Goal: Check status: Check status

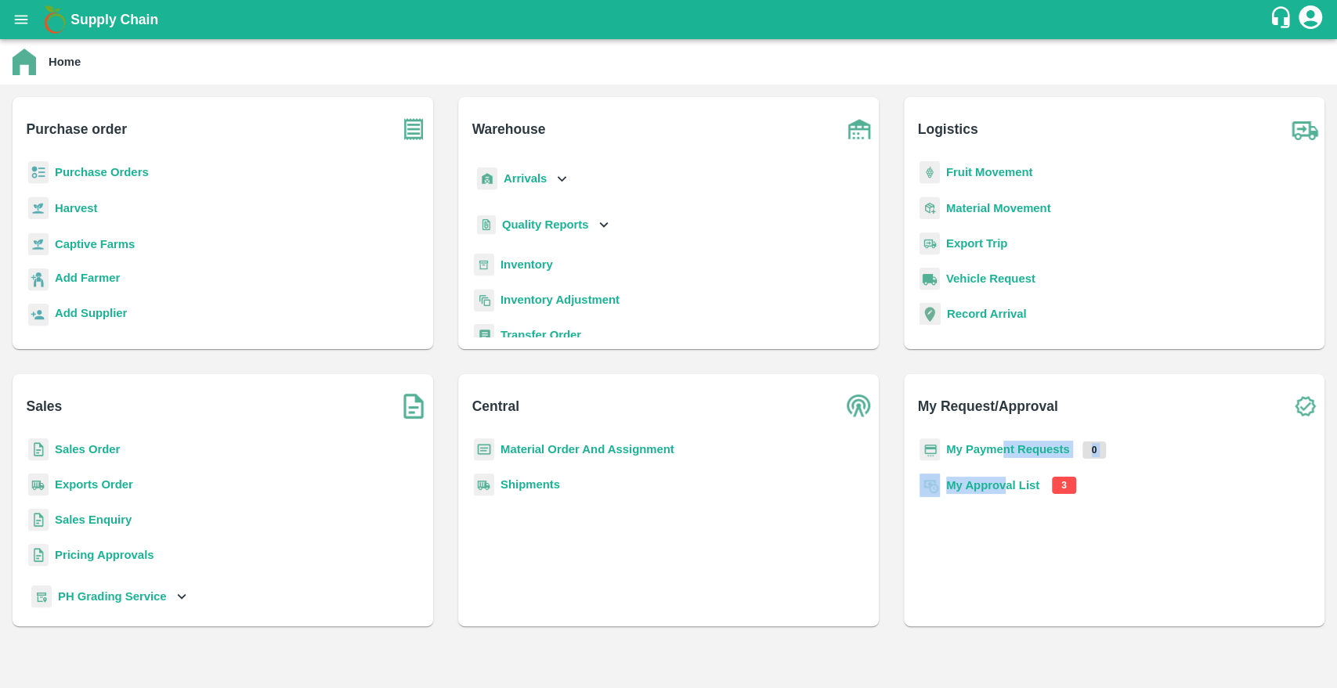
drag, startPoint x: 1000, startPoint y: 468, endPoint x: 1003, endPoint y: 484, distance: 15.8
click at [1003, 484] on div "My Payment Requests 0 My Approval List 3" at bounding box center [1114, 526] width 396 height 175
click at [1003, 484] on b "My Approval List" at bounding box center [992, 485] width 93 height 13
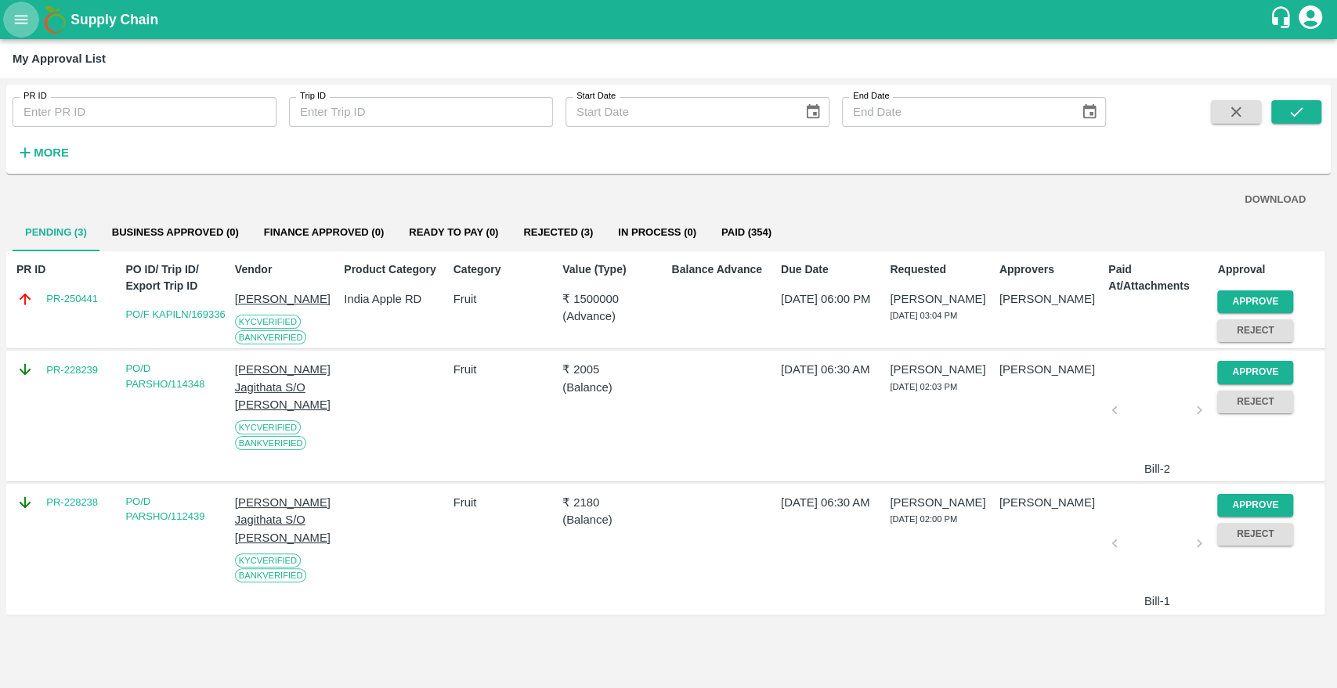
click at [30, 17] on icon "open drawer" at bounding box center [21, 19] width 17 height 17
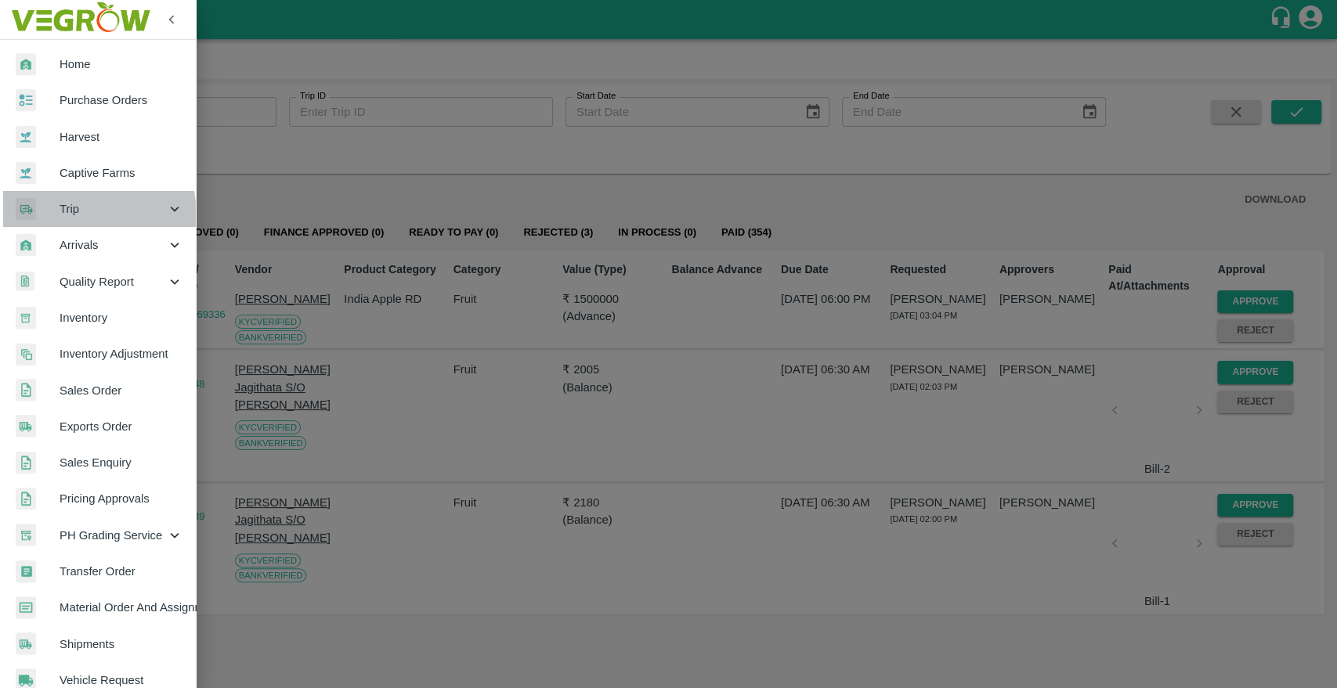
click at [62, 217] on span "Trip" at bounding box center [113, 209] width 107 height 17
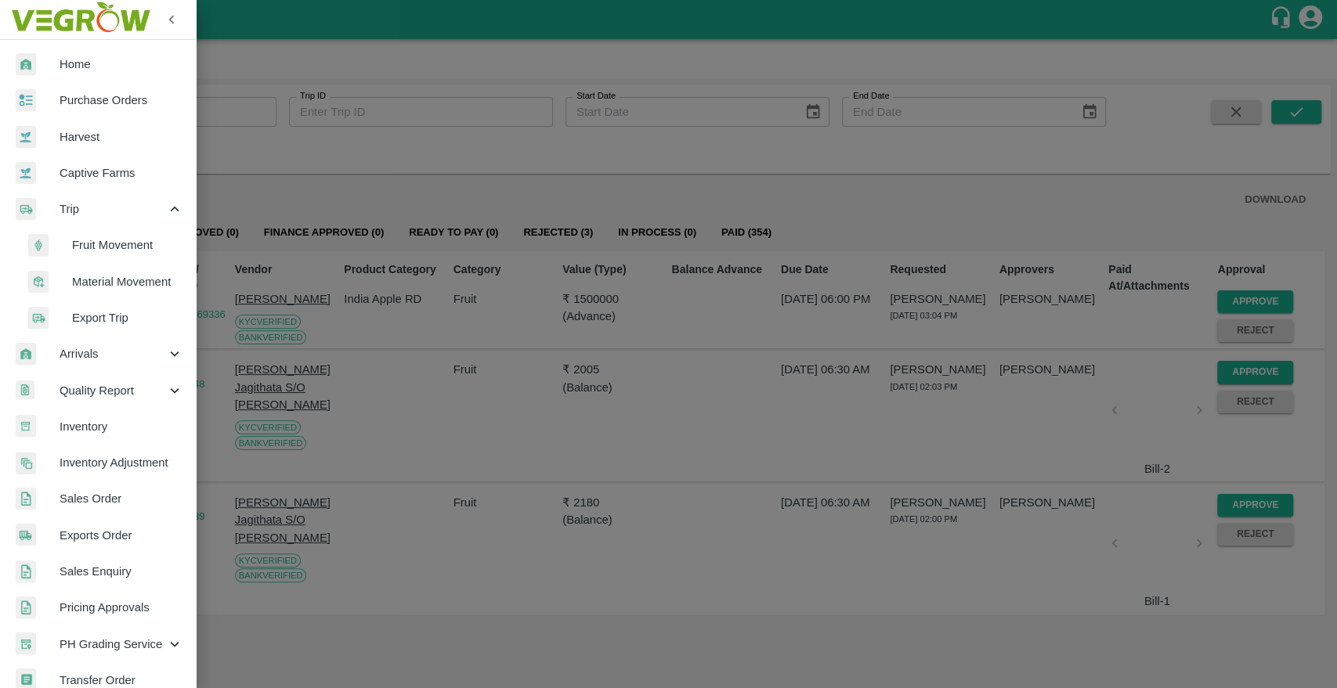
click at [74, 243] on span "Fruit Movement" at bounding box center [127, 245] width 111 height 17
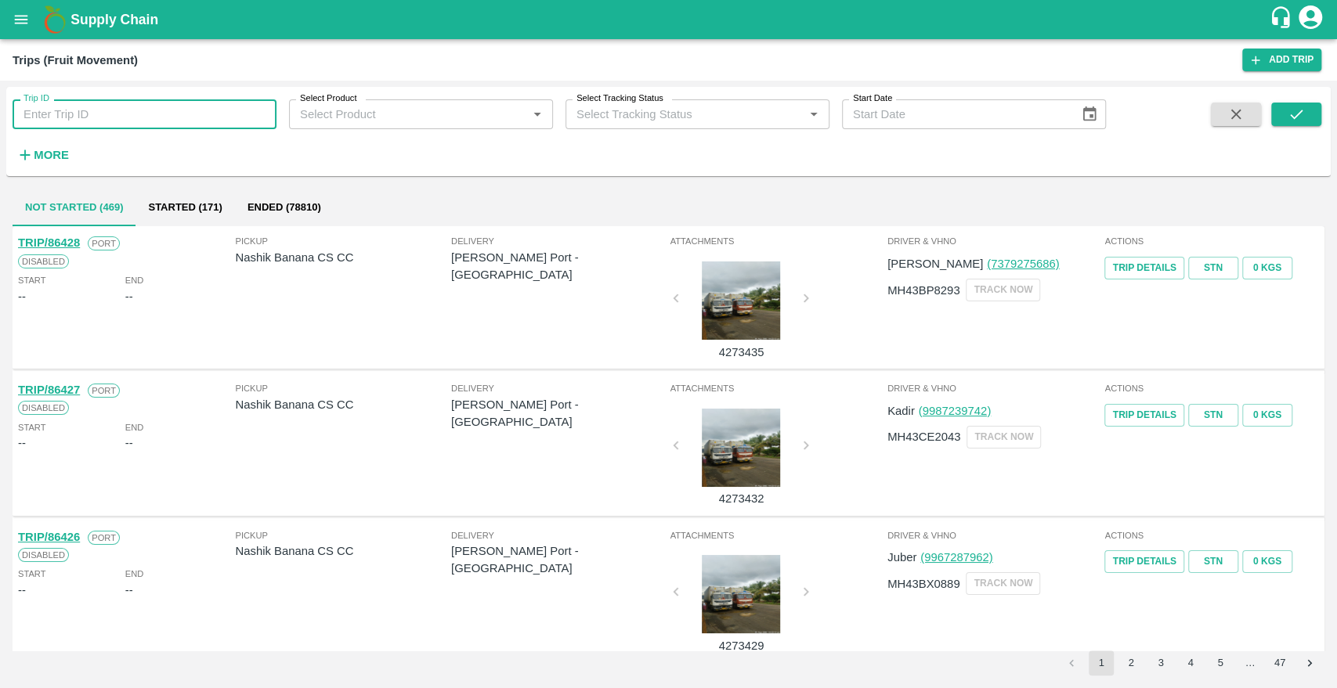
click at [70, 128] on input "Trip ID" at bounding box center [145, 114] width 264 height 30
paste input "84124"
click at [1291, 117] on icon "submit" at bounding box center [1296, 114] width 17 height 17
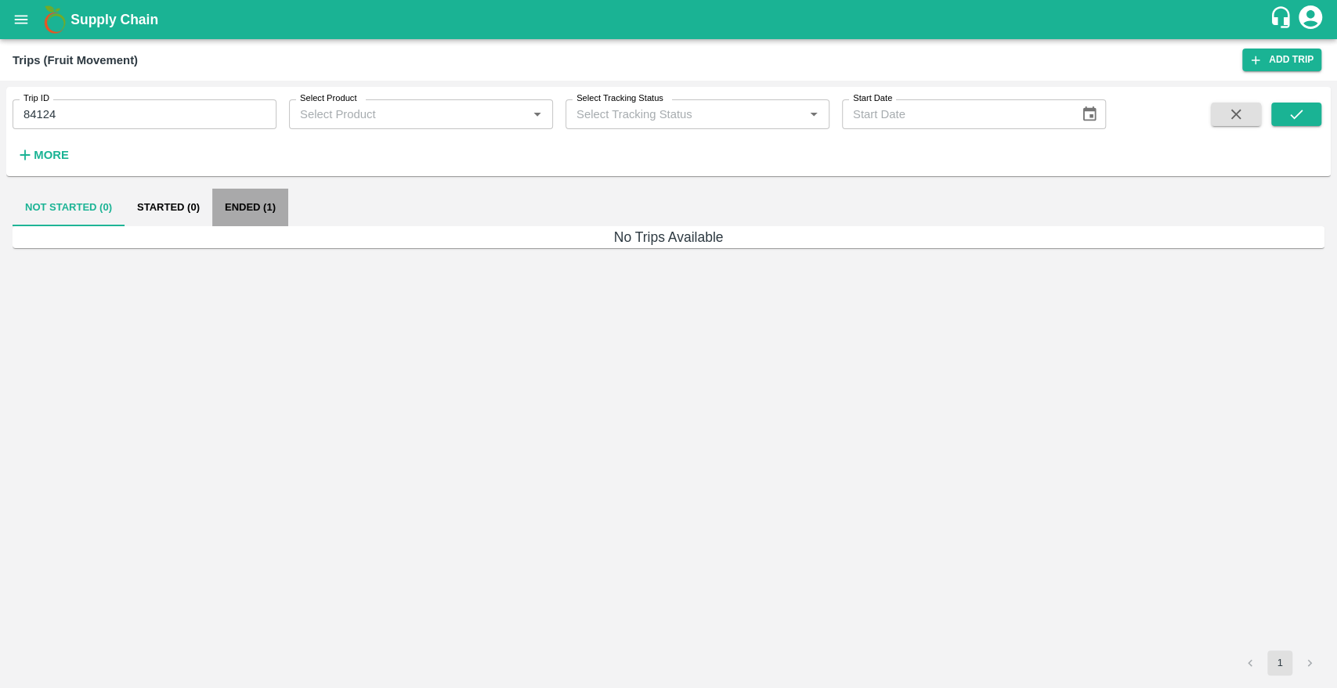
click at [255, 194] on button "Ended (1)" at bounding box center [250, 208] width 76 height 38
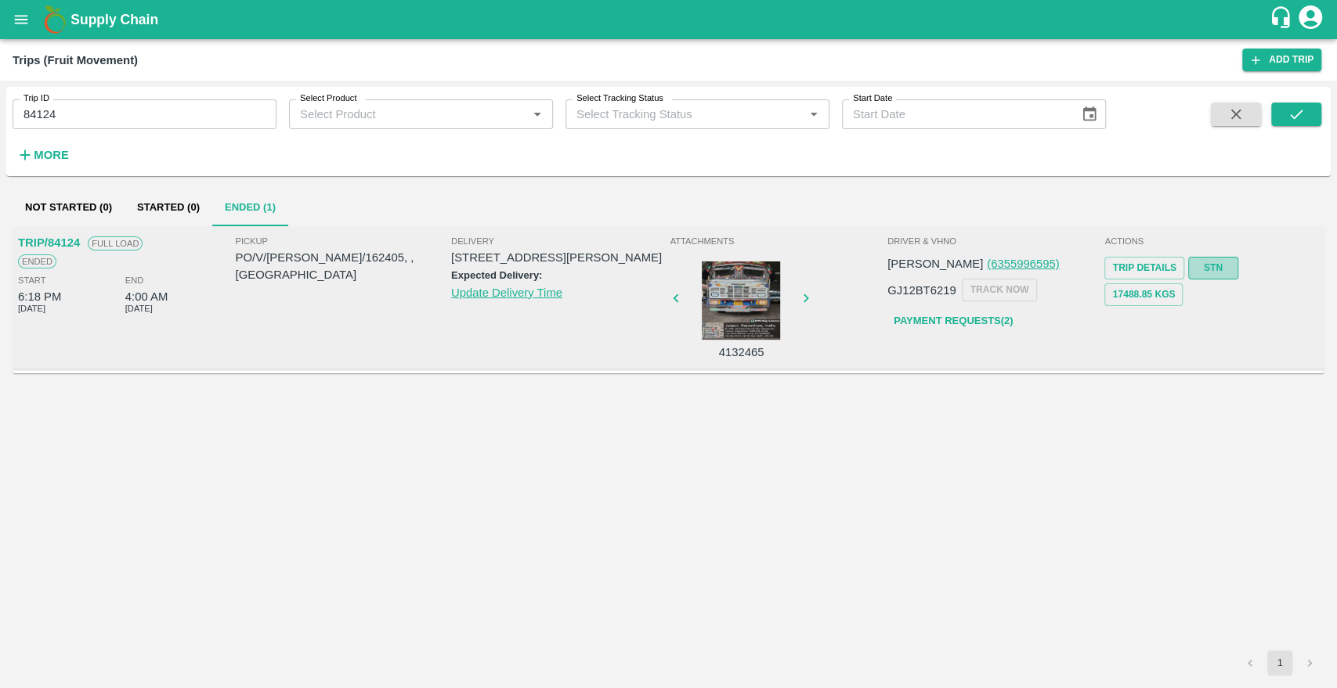
click at [1197, 262] on link "STN" at bounding box center [1213, 268] width 50 height 23
click at [86, 120] on input "84124" at bounding box center [145, 114] width 264 height 30
paste input "text"
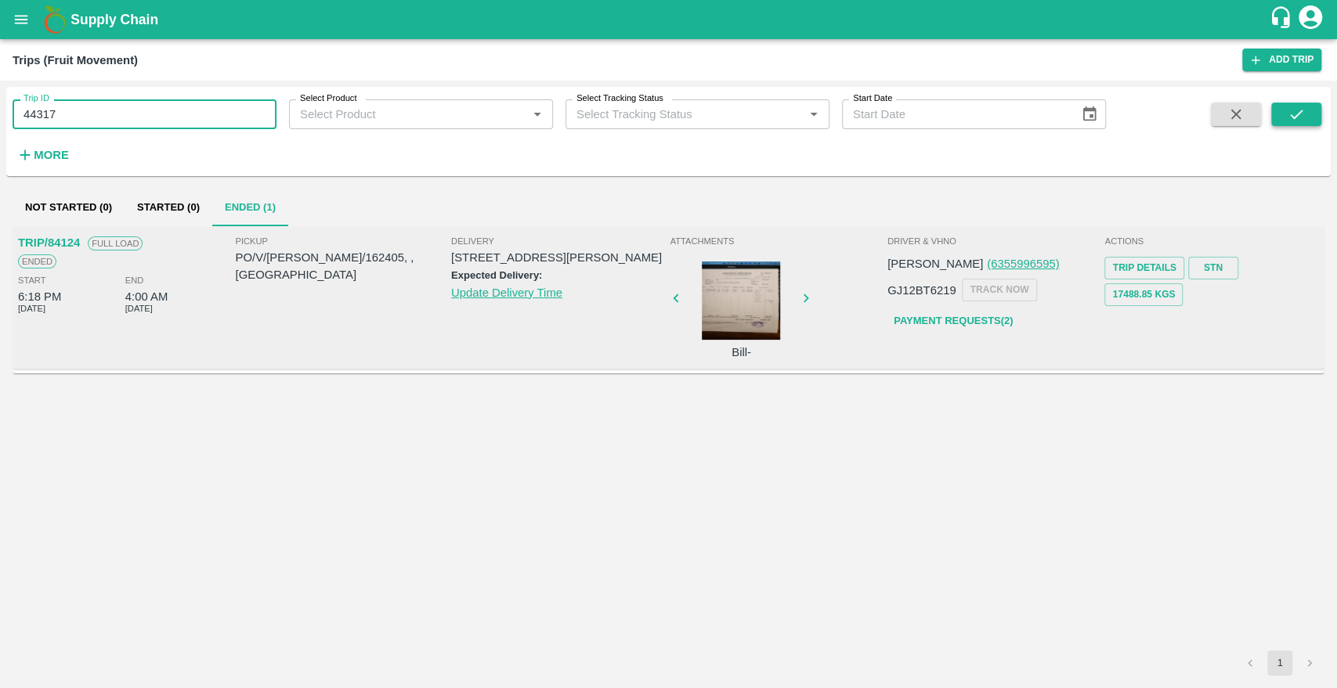
type input "44317"
click at [1320, 124] on button "submit" at bounding box center [1296, 114] width 50 height 23
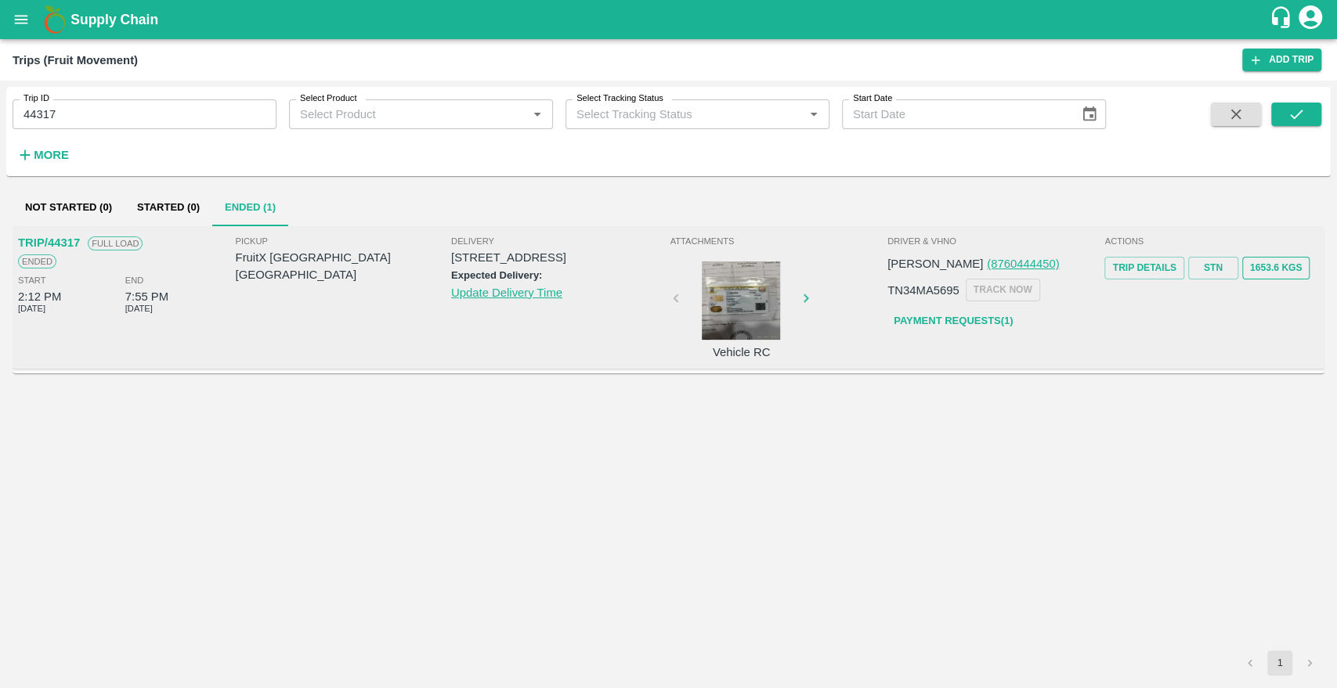
click at [1261, 268] on button "1653.6 Kgs" at bounding box center [1275, 268] width 67 height 23
